Goal: Check status: Check status

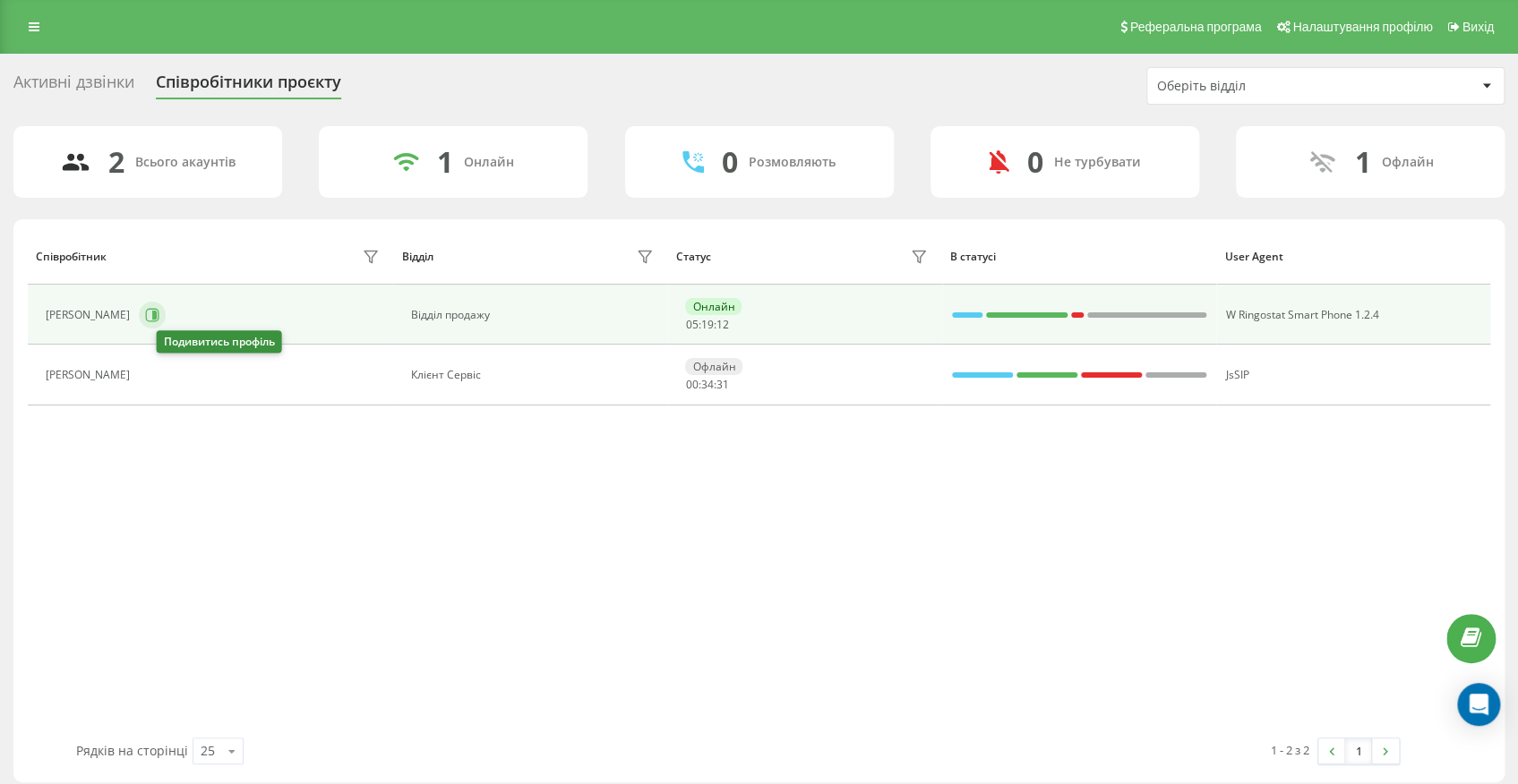
click at [157, 317] on icon at bounding box center [155, 315] width 5 height 9
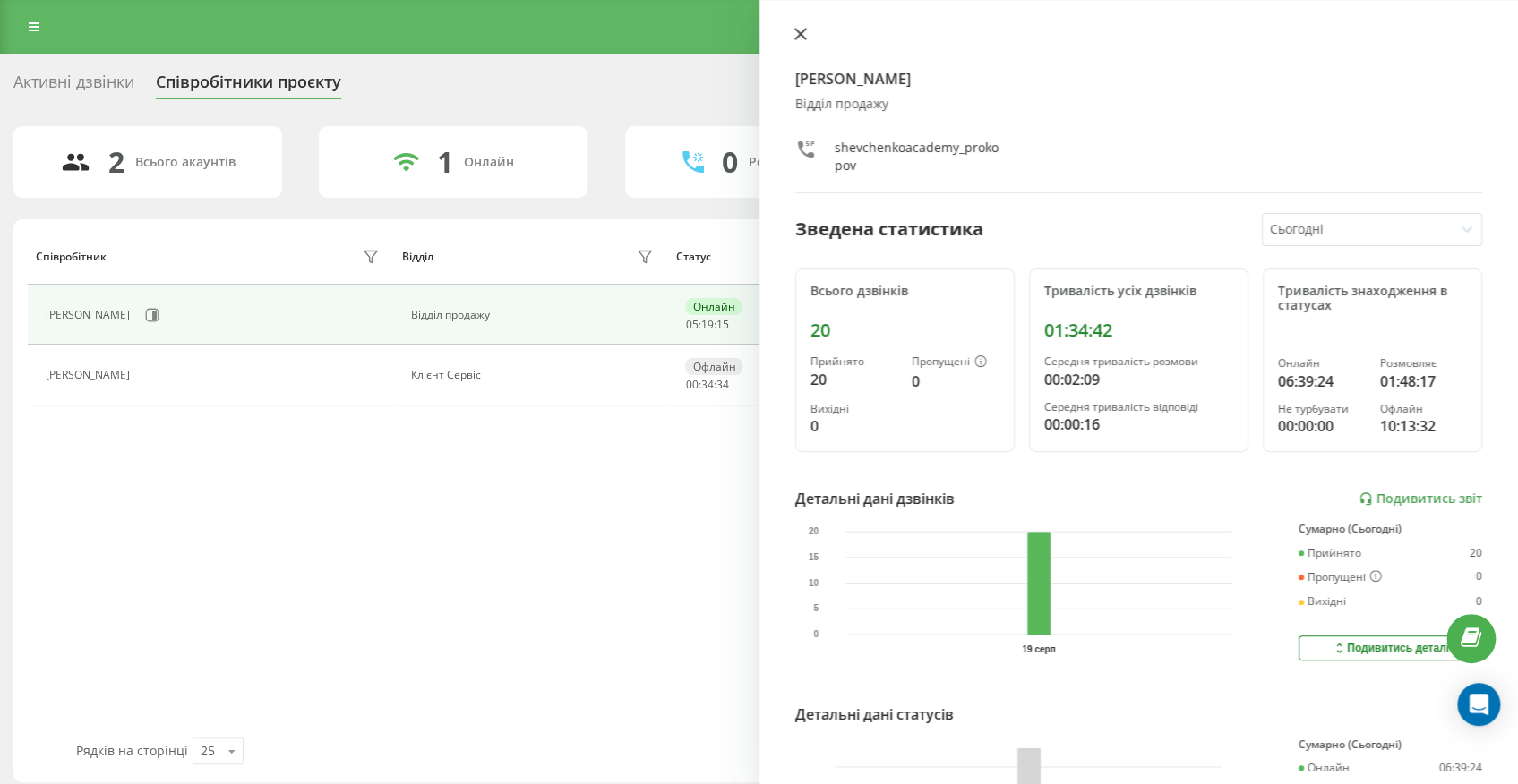
click at [795, 35] on icon at bounding box center [800, 34] width 12 height 12
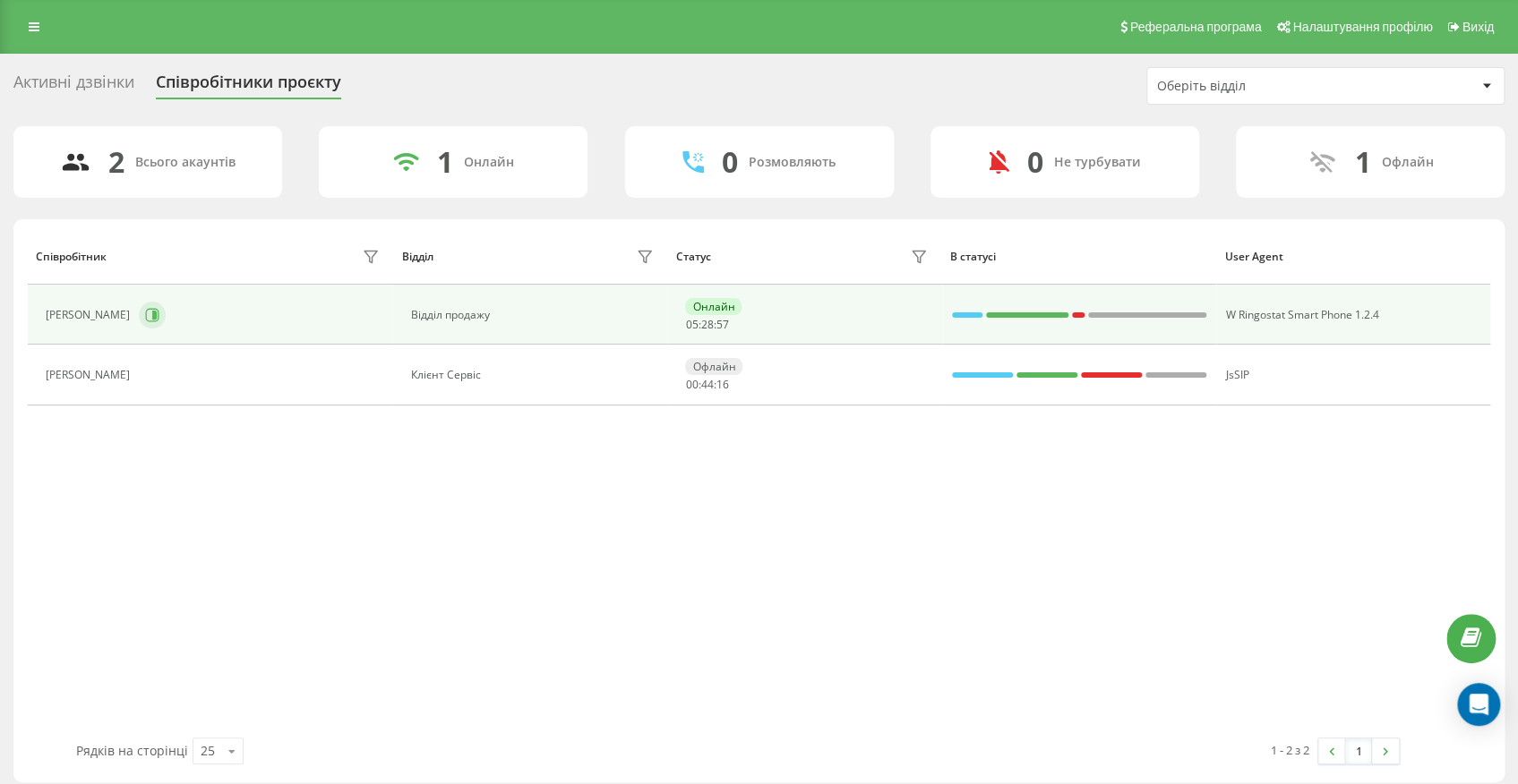
click at [157, 317] on icon at bounding box center [155, 315] width 5 height 9
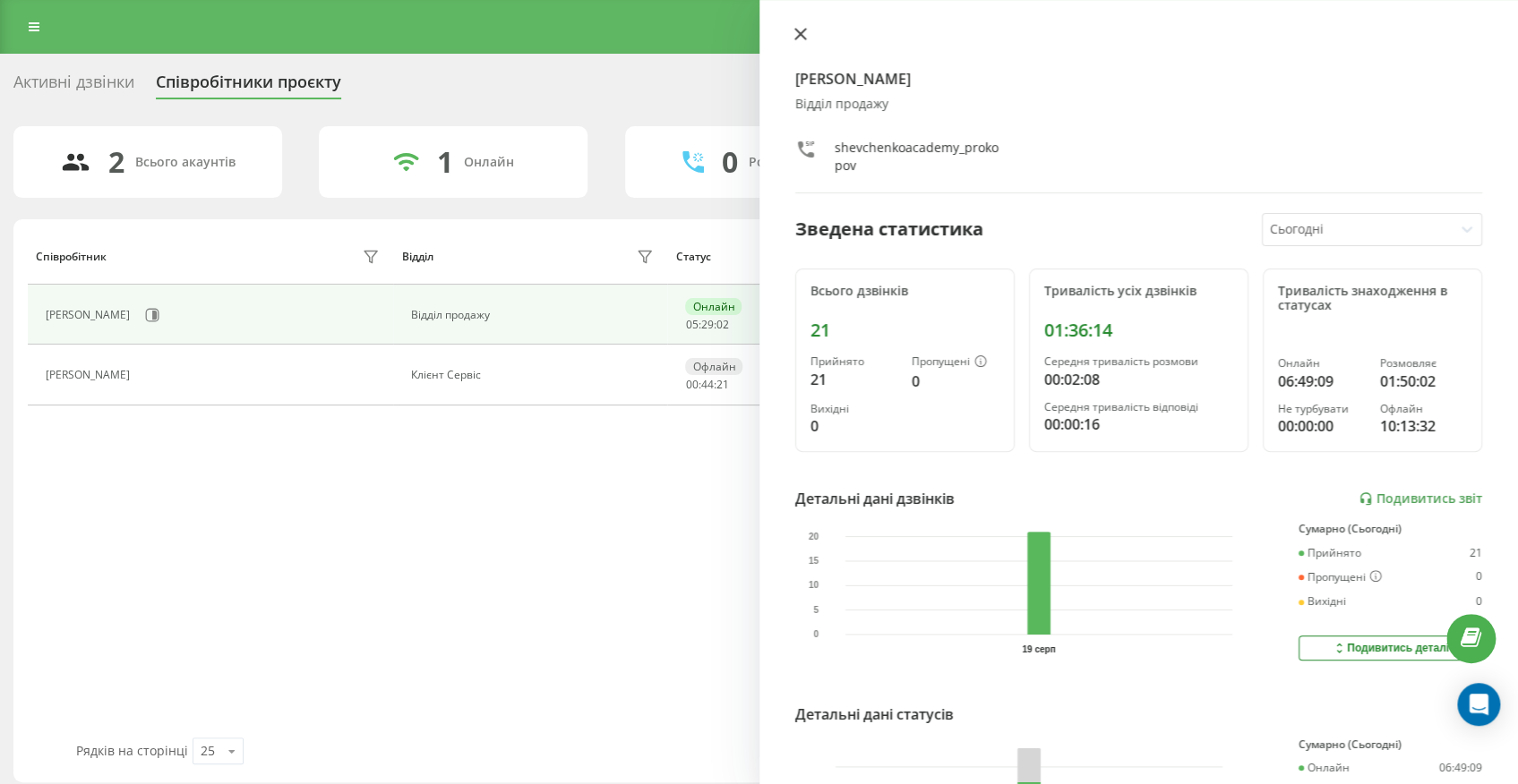
click at [794, 34] on icon at bounding box center [800, 34] width 12 height 12
